Goal: Register for event/course

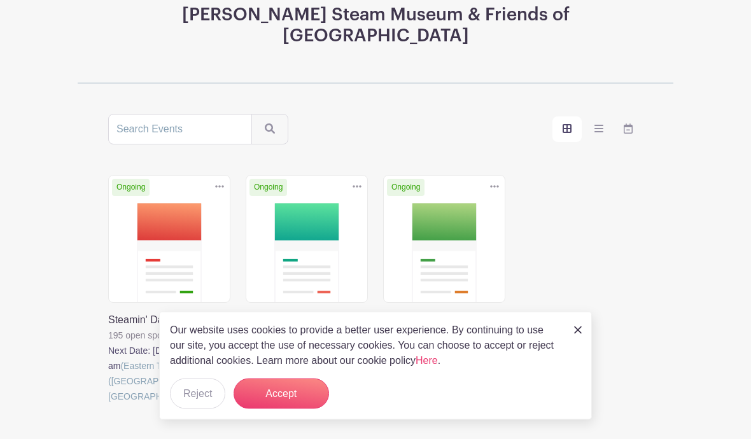
scroll to position [178, 0]
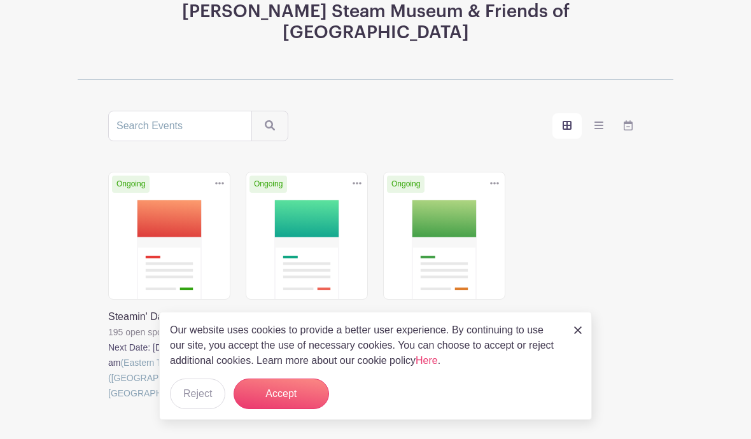
click at [278, 409] on button "Accept" at bounding box center [282, 394] width 96 height 31
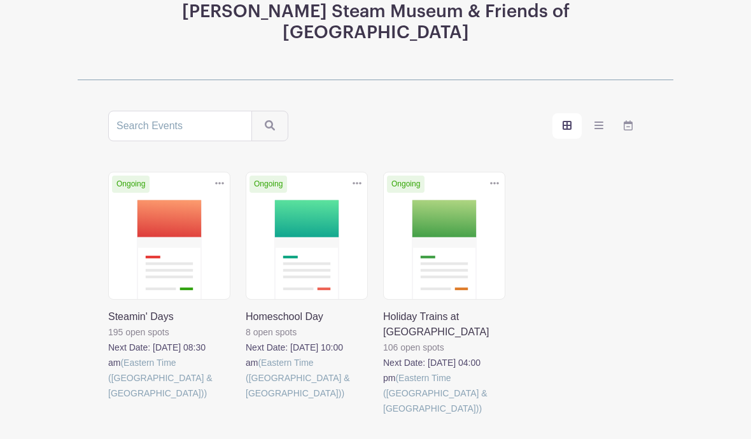
click at [108, 401] on link at bounding box center [108, 401] width 0 height 0
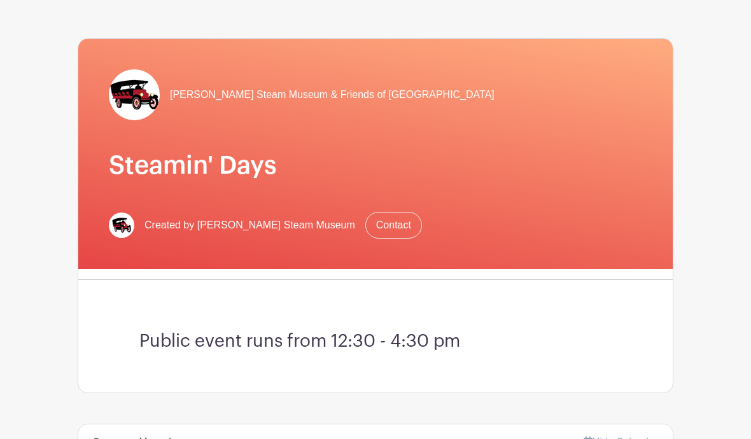
click at [164, 203] on div "[PERSON_NAME] Steam Museum & Friends of [GEOGRAPHIC_DATA] Steamin' Days Created…" at bounding box center [375, 154] width 595 height 230
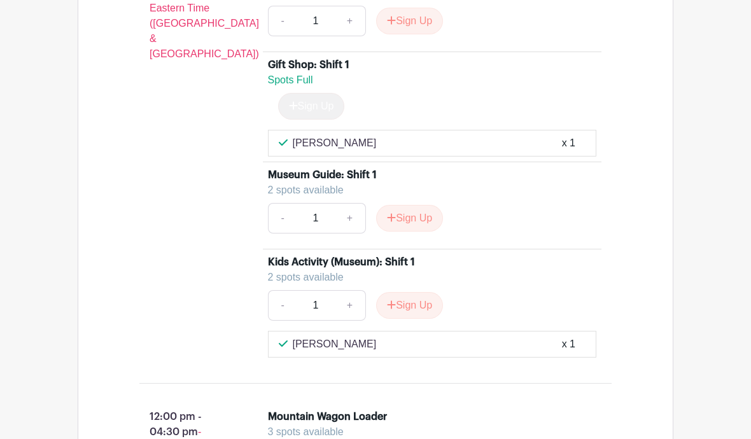
scroll to position [2210, 0]
click at [425, 300] on button "Sign Up" at bounding box center [409, 305] width 67 height 27
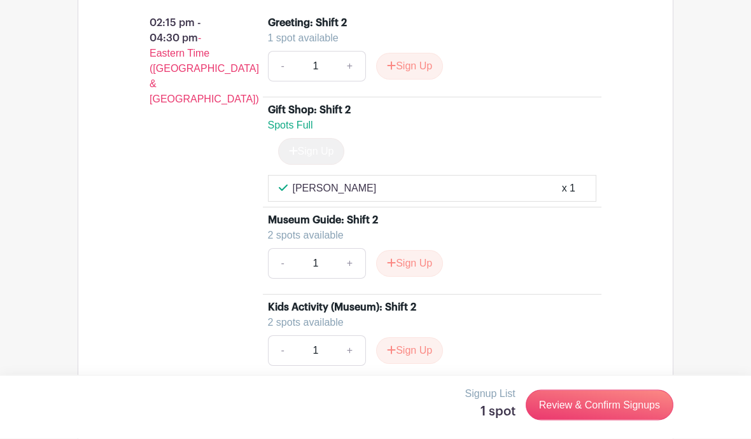
scroll to position [3736, 0]
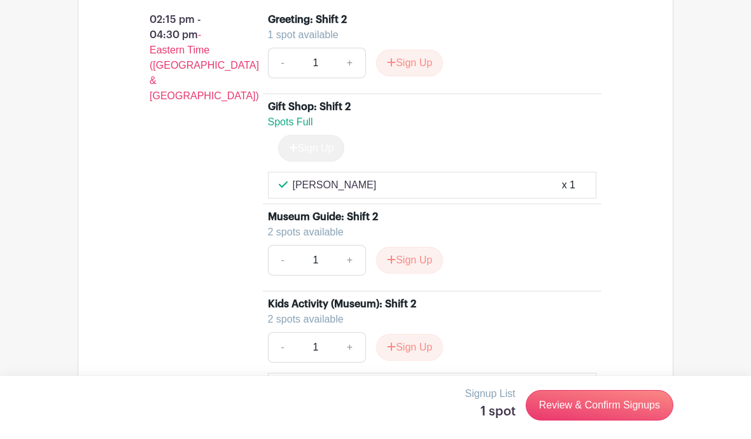
click at [416, 334] on button "Sign Up" at bounding box center [409, 347] width 67 height 27
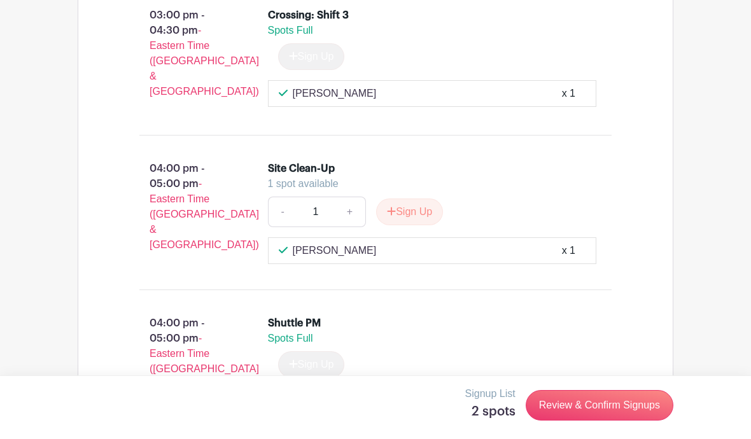
scroll to position [4207, 0]
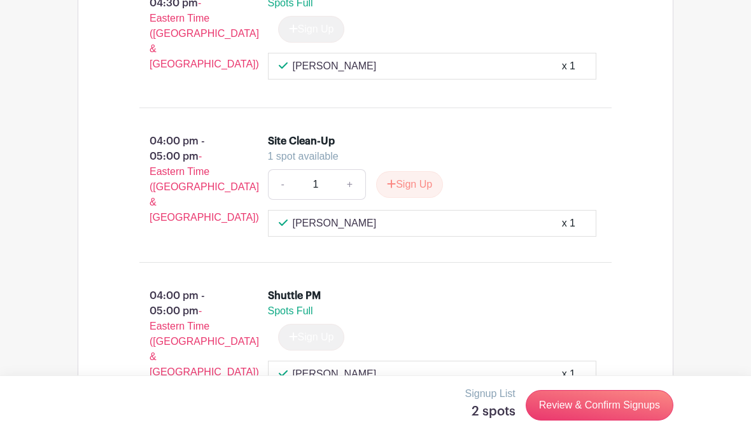
click at [564, 421] on link "Review & Confirm Signups" at bounding box center [600, 405] width 148 height 31
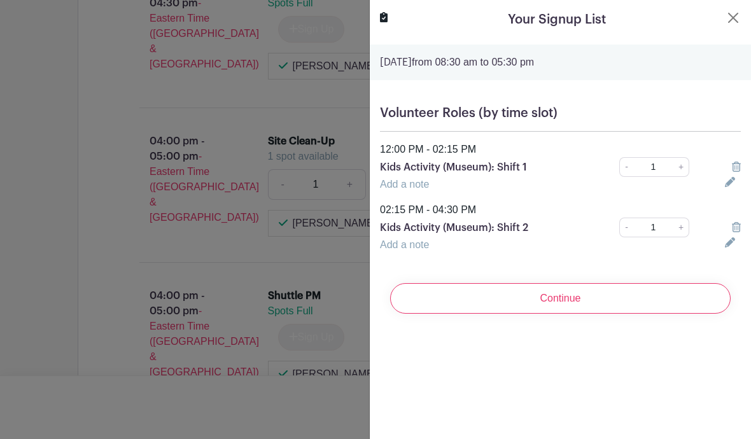
click at [549, 304] on input "Continue" at bounding box center [560, 298] width 341 height 31
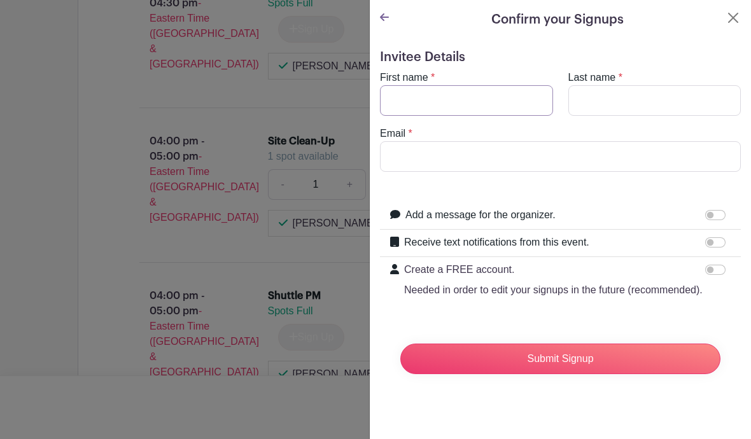
click at [455, 92] on input "First name" at bounding box center [466, 100] width 173 height 31
type input "[PERSON_NAME]"
type input "[EMAIL_ADDRESS][DOMAIN_NAME]"
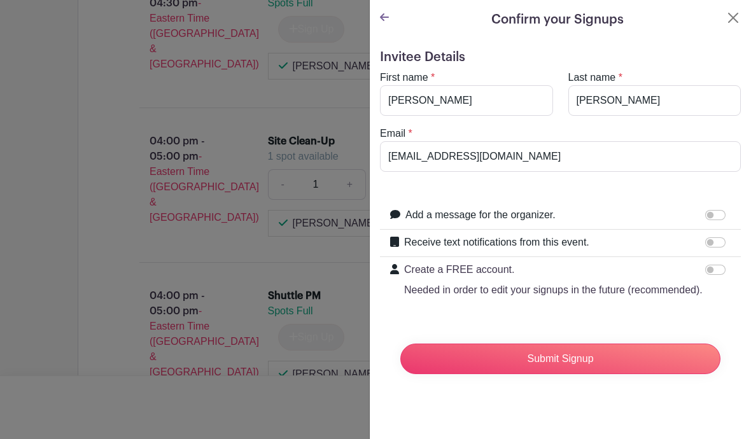
click at [560, 358] on input "Submit Signup" at bounding box center [561, 359] width 320 height 31
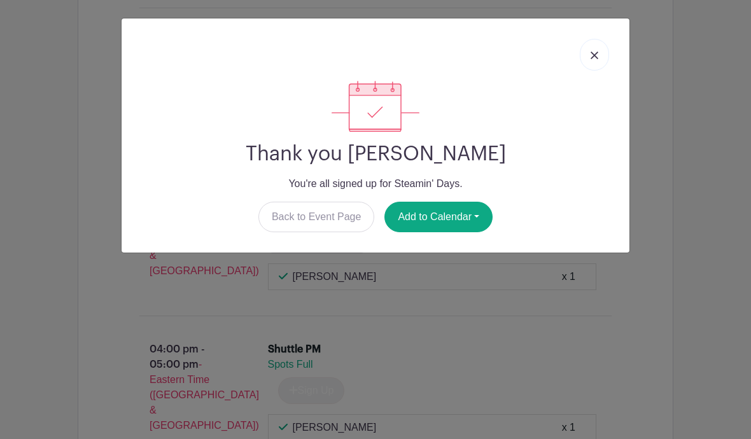
click at [313, 229] on link "Back to Event Page" at bounding box center [317, 217] width 117 height 31
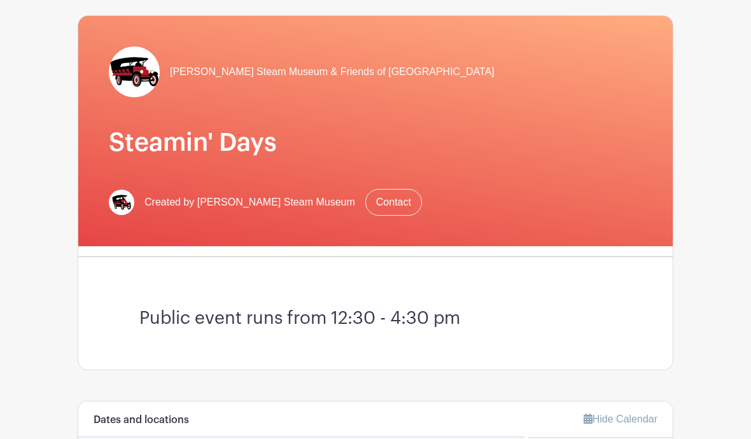
scroll to position [0, 0]
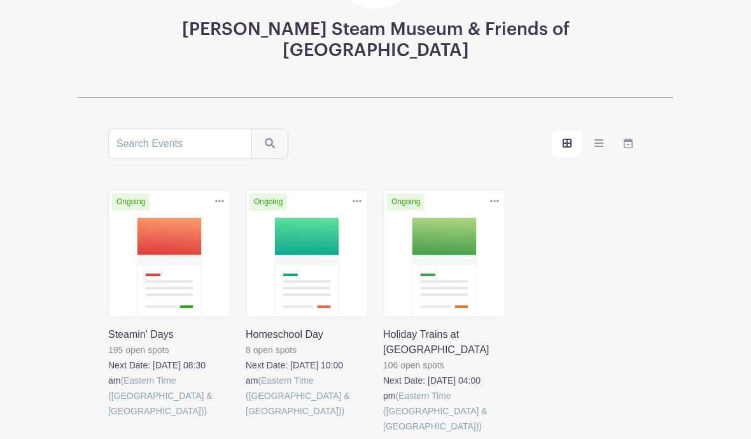
scroll to position [178, 0]
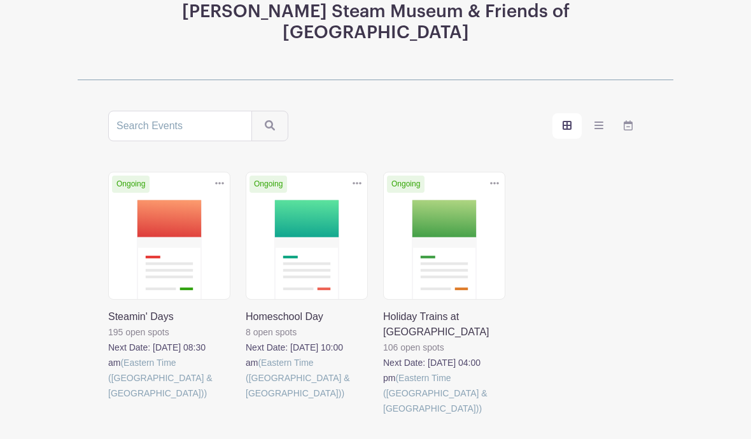
click at [246, 401] on link at bounding box center [246, 401] width 0 height 0
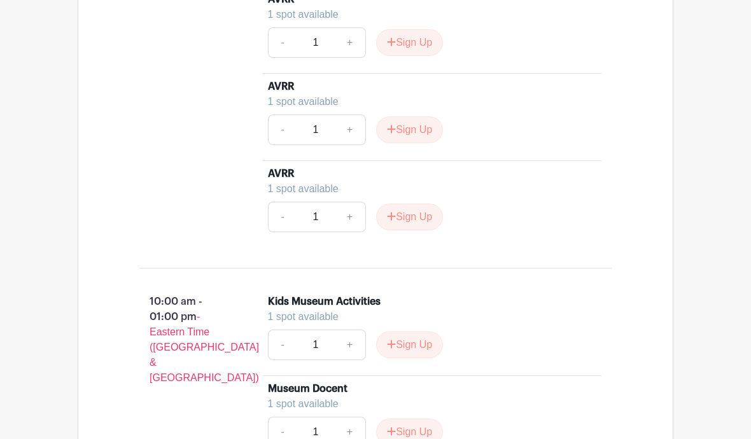
scroll to position [1181, 0]
click at [418, 330] on button "Sign Up" at bounding box center [409, 343] width 67 height 27
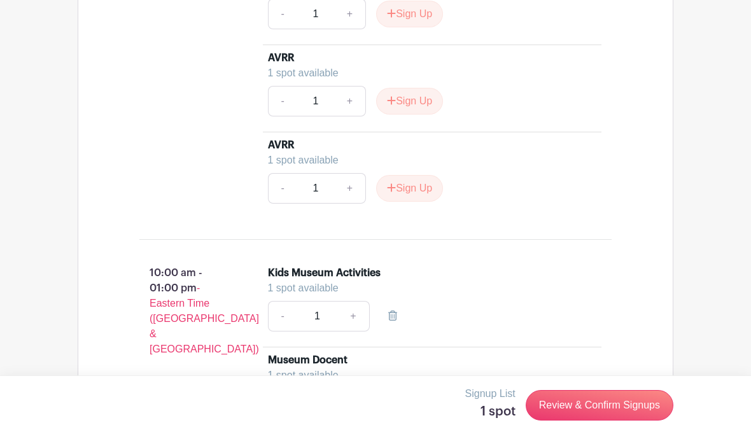
scroll to position [1237, 0]
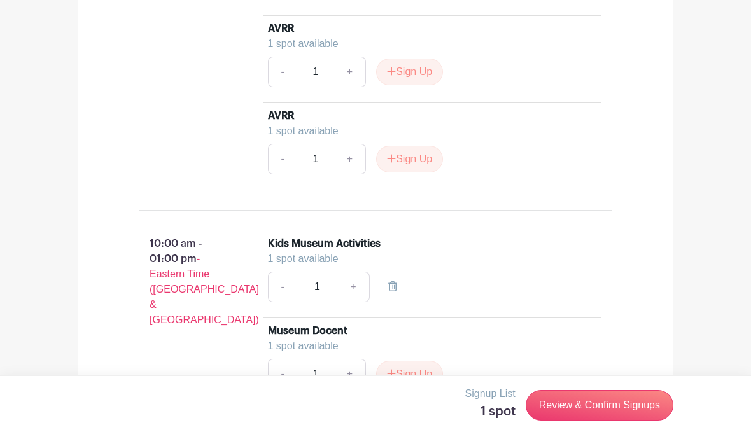
click at [565, 421] on link "Review & Confirm Signups" at bounding box center [600, 405] width 148 height 31
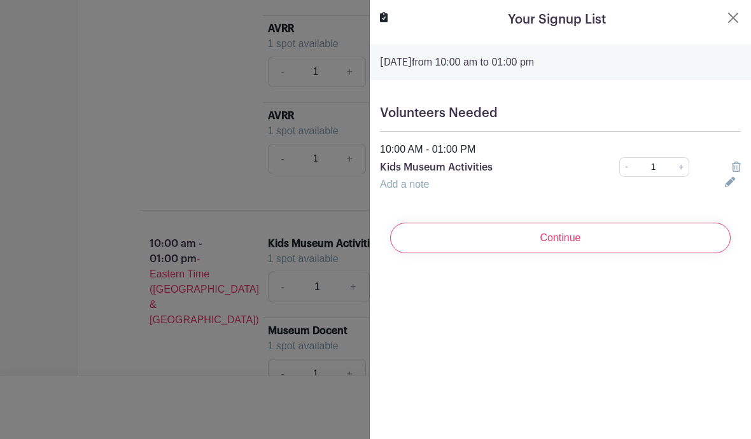
click at [573, 239] on input "Continue" at bounding box center [560, 238] width 341 height 31
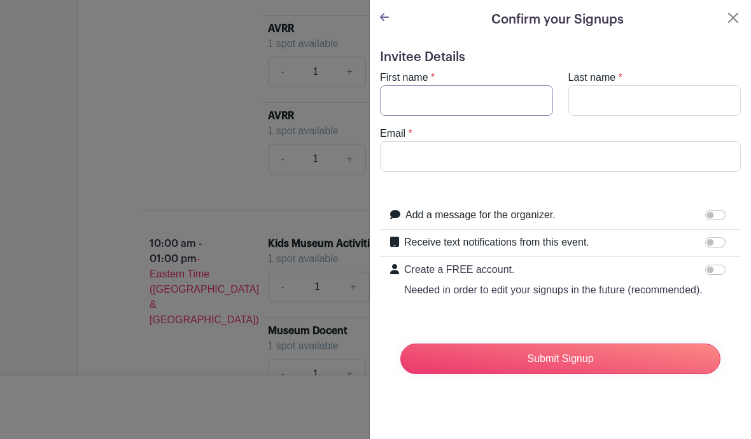
click at [493, 103] on input "First name" at bounding box center [466, 100] width 173 height 31
type input "[PERSON_NAME]"
type input "[EMAIL_ADDRESS][DOMAIN_NAME]"
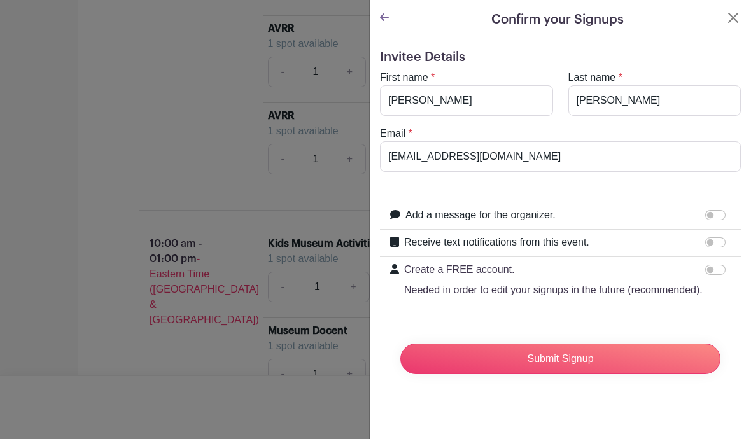
click at [536, 351] on input "Submit Signup" at bounding box center [561, 359] width 320 height 31
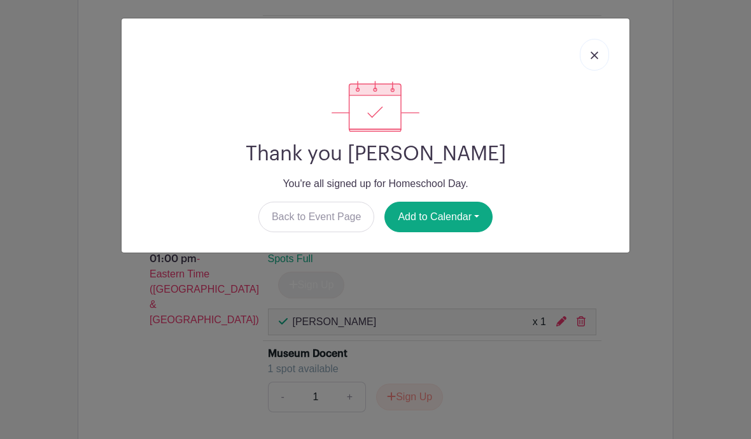
click at [315, 218] on link "Back to Event Page" at bounding box center [317, 217] width 117 height 31
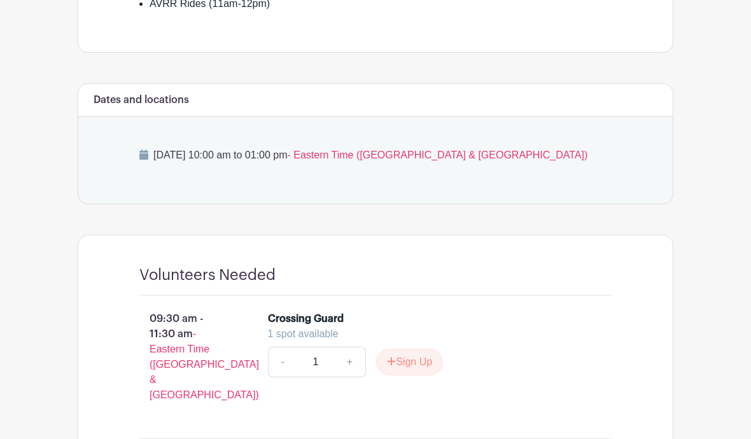
scroll to position [455, 0]
